Goal: Go to known website: Go to known website

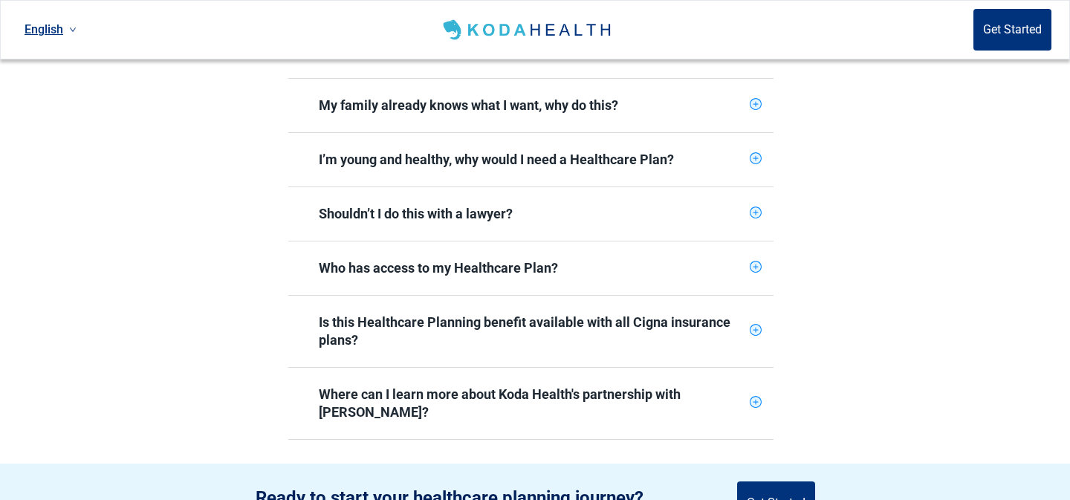
scroll to position [659, 0]
